Goal: Use online tool/utility: Utilize a website feature to perform a specific function

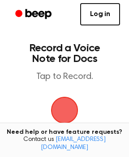
click at [62, 123] on span "button" at bounding box center [64, 110] width 25 height 25
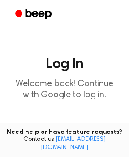
click at [71, 83] on p "Welcome back! Continue with Google to log in." at bounding box center [64, 90] width 114 height 22
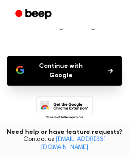
scroll to position [71, 0]
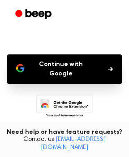
click at [64, 65] on button "Continue with Google" at bounding box center [64, 68] width 114 height 29
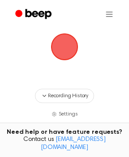
scroll to position [71, 0]
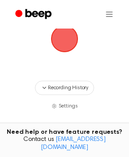
click at [52, 37] on span "button" at bounding box center [64, 38] width 25 height 25
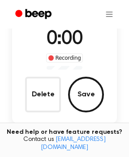
scroll to position [84, 0]
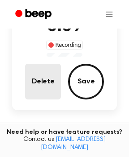
click at [42, 91] on button "Delete" at bounding box center [43, 82] width 36 height 36
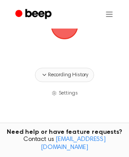
scroll to position [71, 0]
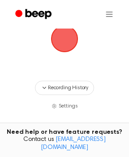
click at [58, 43] on span "button" at bounding box center [64, 38] width 25 height 25
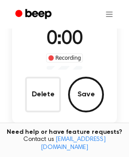
scroll to position [84, 0]
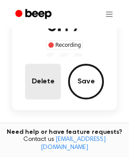
click at [46, 91] on button "Delete" at bounding box center [43, 82] width 36 height 36
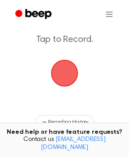
scroll to position [0, 0]
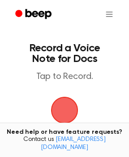
click at [64, 114] on span "button" at bounding box center [64, 110] width 25 height 25
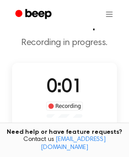
scroll to position [36, 0]
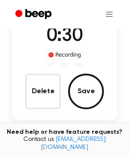
drag, startPoint x: 66, startPoint y: 93, endPoint x: 87, endPoint y: 77, distance: 26.4
click at [87, 77] on div "0:30 Recording Delete Save" at bounding box center [64, 65] width 105 height 87
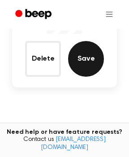
click at [84, 68] on button "Save" at bounding box center [86, 59] width 36 height 36
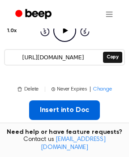
scroll to position [153, 0]
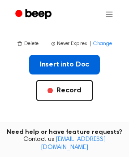
click at [49, 60] on button "Insert into Doc" at bounding box center [64, 65] width 71 height 20
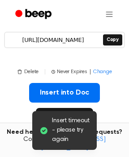
scroll to position [117, 0]
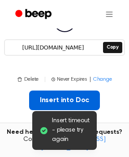
click at [58, 94] on button "Insert into Doc" at bounding box center [64, 101] width 71 height 20
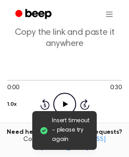
scroll to position [46, 0]
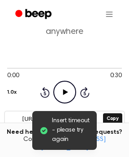
click at [70, 93] on icon "Play Audio" at bounding box center [64, 92] width 23 height 23
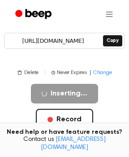
scroll to position [88, 0]
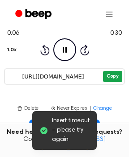
click at [107, 79] on button "Copy" at bounding box center [112, 76] width 19 height 11
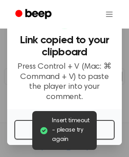
scroll to position [32, 0]
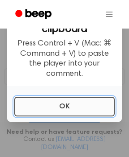
click at [49, 112] on button "OK" at bounding box center [64, 107] width 100 height 20
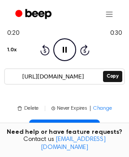
scroll to position [124, 0]
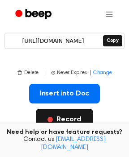
click at [74, 119] on button "Record" at bounding box center [64, 119] width 57 height 21
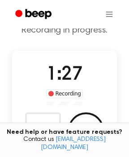
scroll to position [71, 0]
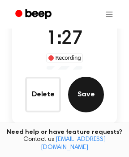
click at [79, 91] on button "Save" at bounding box center [86, 95] width 36 height 36
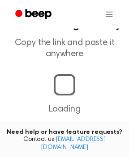
scroll to position [36, 0]
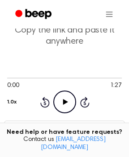
click at [63, 101] on icon at bounding box center [64, 102] width 5 height 6
click at [23, 78] on div at bounding box center [64, 78] width 114 height 1
click at [50, 80] on div at bounding box center [64, 77] width 114 height 7
